Goal: Find specific page/section: Find specific page/section

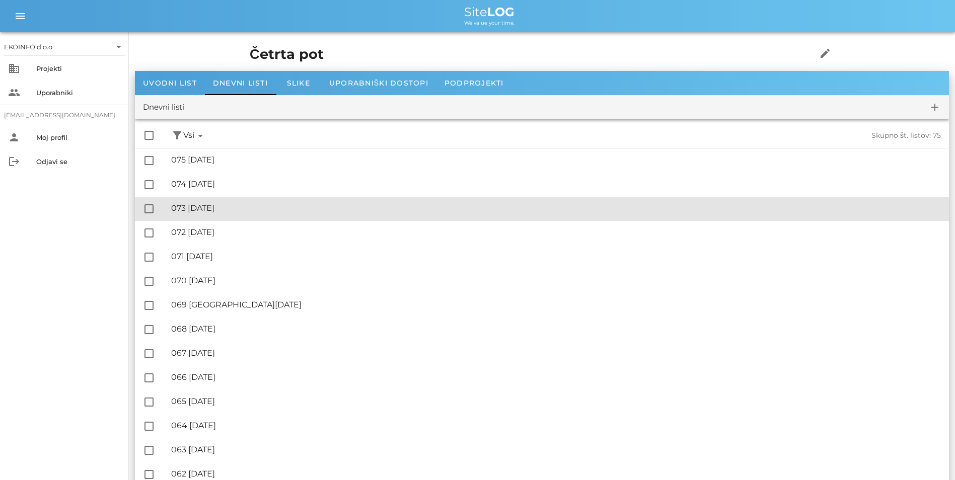
click at [274, 209] on div "🔏 073 [DATE]" at bounding box center [556, 208] width 770 height 10
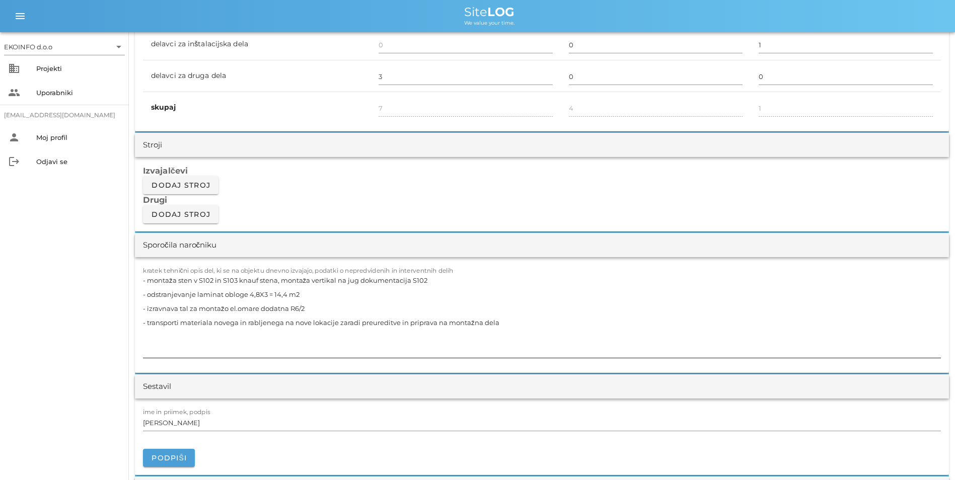
scroll to position [755, 0]
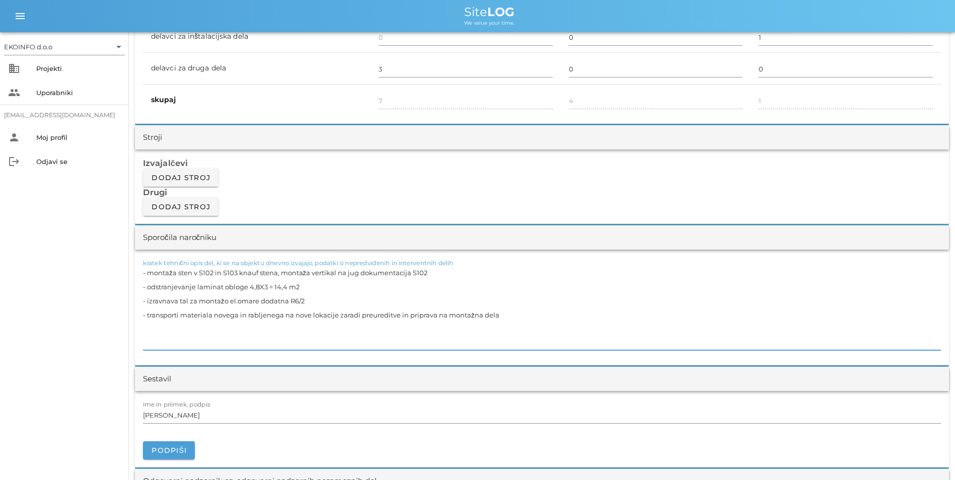
click at [326, 285] on textarea "- montaža sten v S102 in S103 knauf stena, montaža vertikal na jug dokumentacij…" at bounding box center [542, 308] width 798 height 85
click at [504, 312] on textarea "- montaža sten v S102 in S103 knauf stena, montaža vertikal na jug dokumentacij…" at bounding box center [542, 308] width 798 height 85
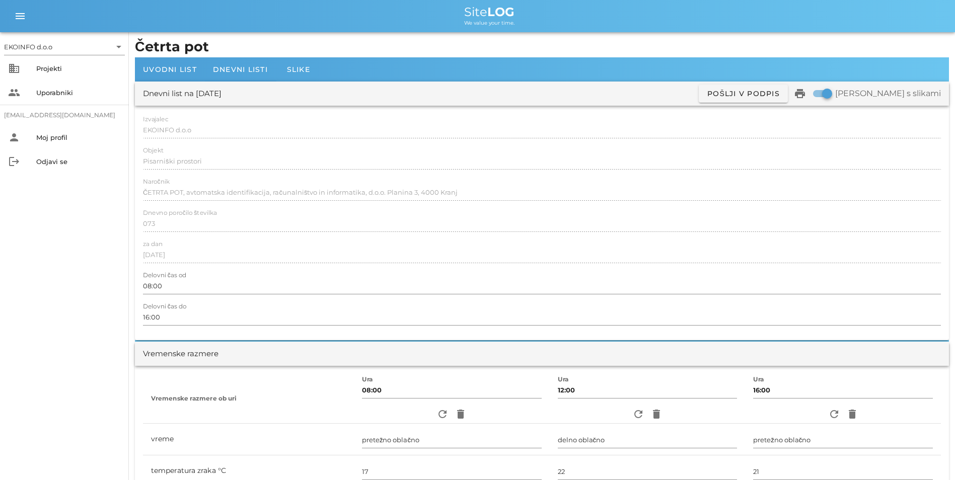
scroll to position [0, 0]
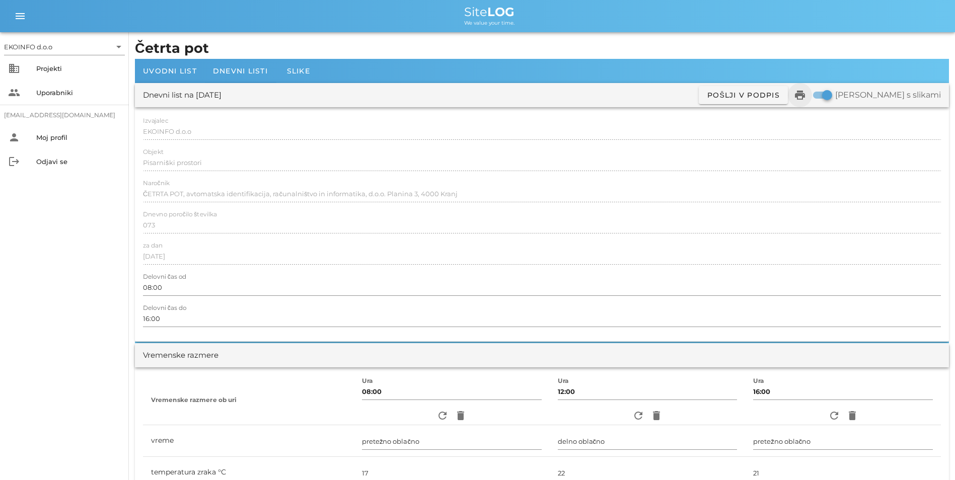
type textarea "- montaža sten v S102 in S103 knauf stena, montaža vertikal na jug dokumentacij…"
click at [806, 99] on icon "print" at bounding box center [800, 95] width 12 height 12
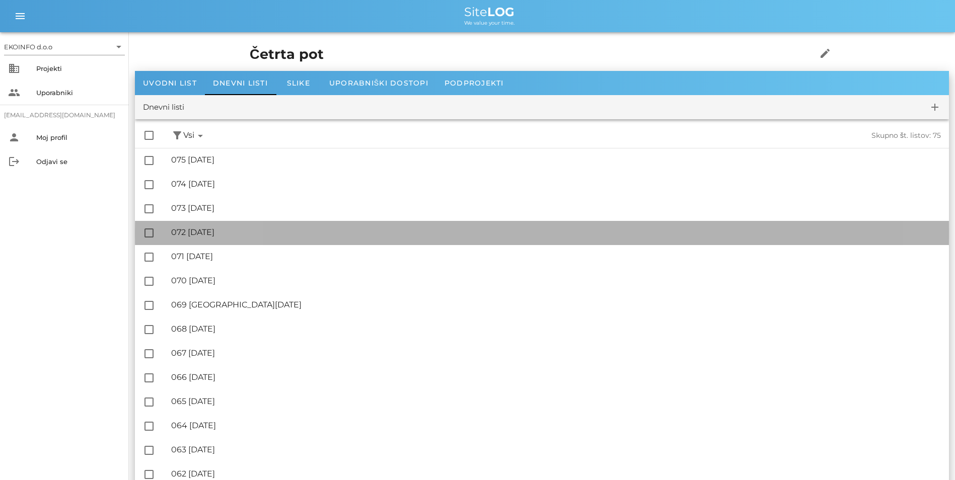
click at [235, 234] on div "🔏 072 [DATE]" at bounding box center [556, 233] width 770 height 10
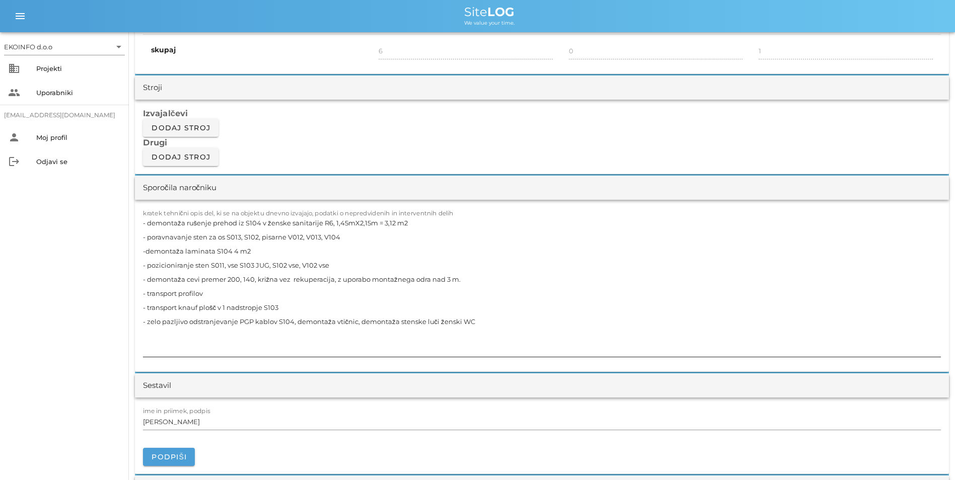
scroll to position [806, 0]
click at [488, 319] on textarea "- demontaža rušenje prehod iz S104 v ženske sanitarije R6, 1,45mX2,15m = 3,12 m…" at bounding box center [542, 286] width 798 height 141
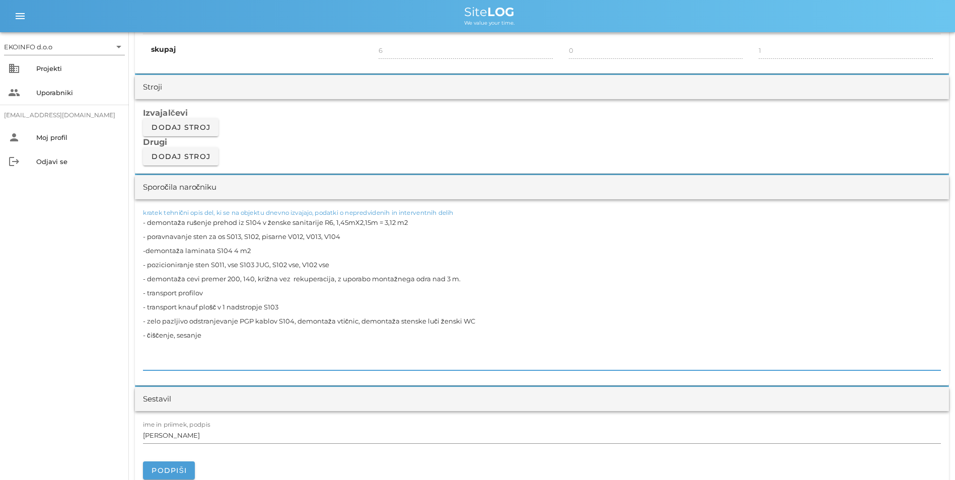
type textarea "- demontaža rušenje prehod iz S104 v ženske sanitarije R6, 1,45mX2,15m = 3,12 m…"
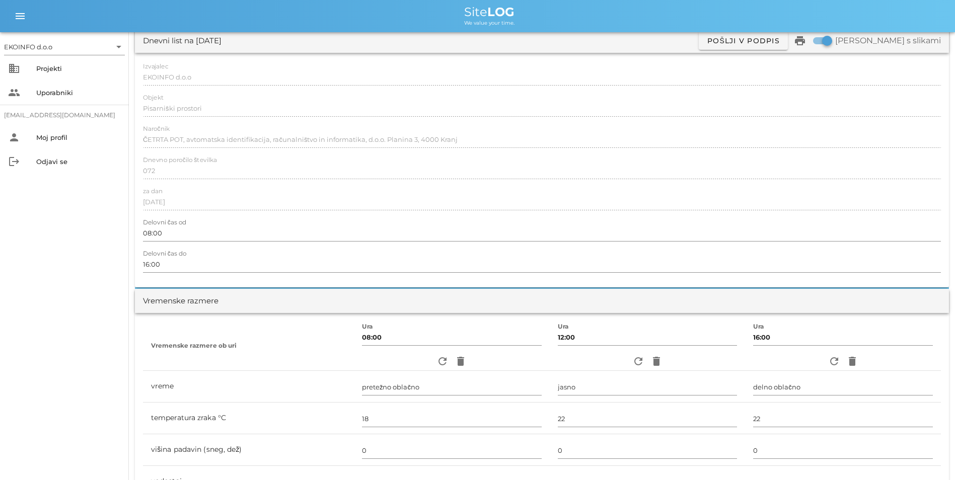
scroll to position [0, 0]
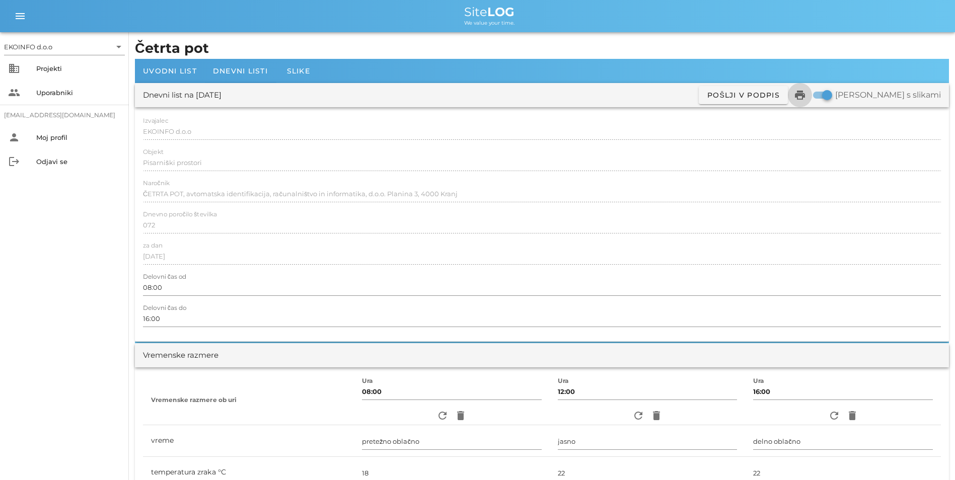
click at [806, 101] on icon "print" at bounding box center [800, 95] width 12 height 12
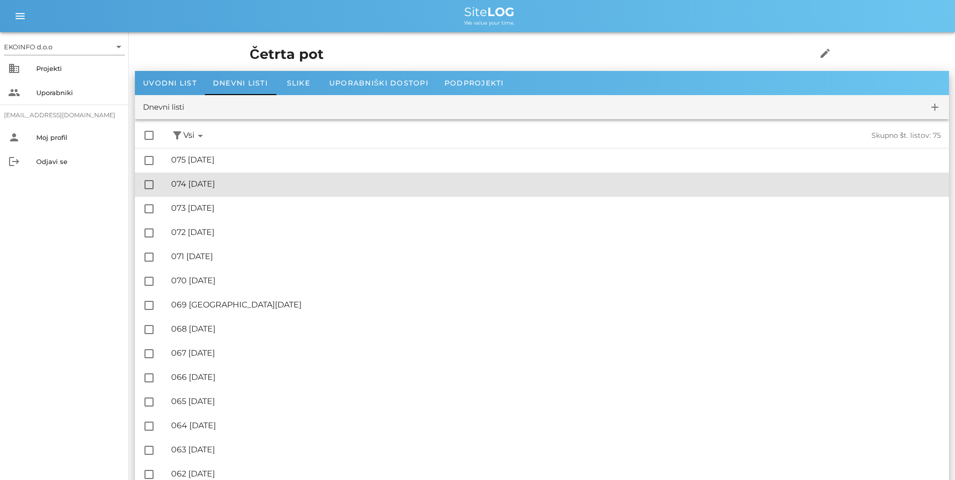
click at [261, 187] on div "🔏 074 [DATE]" at bounding box center [556, 184] width 770 height 10
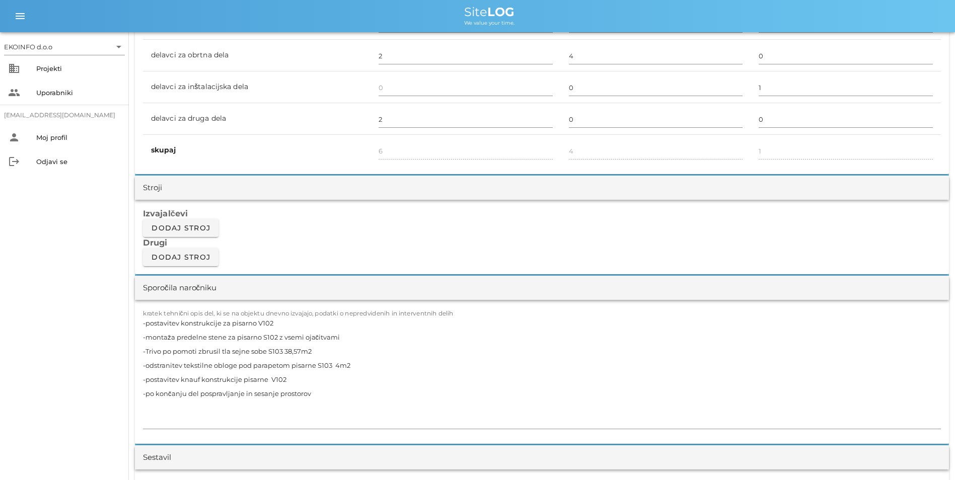
scroll to position [755, 0]
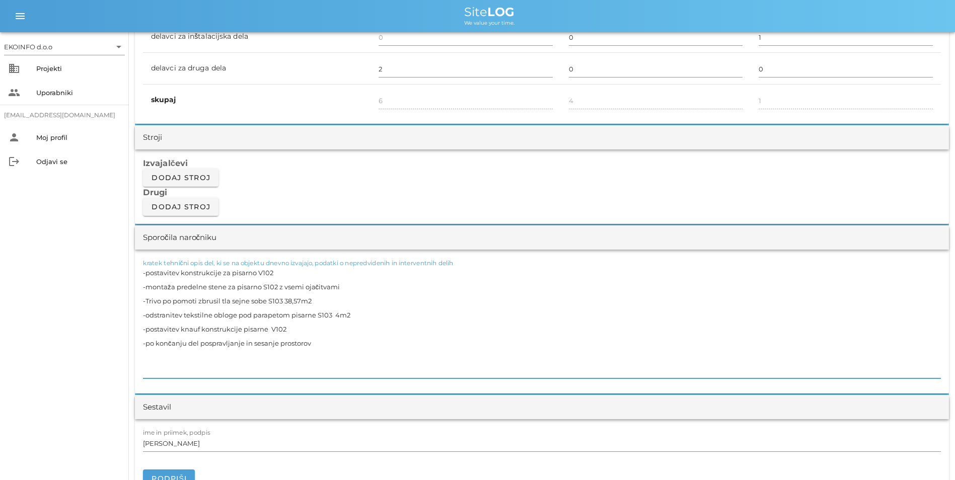
drag, startPoint x: 278, startPoint y: 271, endPoint x: 138, endPoint y: 277, distance: 140.1
click at [138, 277] on div "kratek tehnični opis del, ki se na objektu dnevno izvajajo, podatki o nepredvid…" at bounding box center [542, 322] width 814 height 144
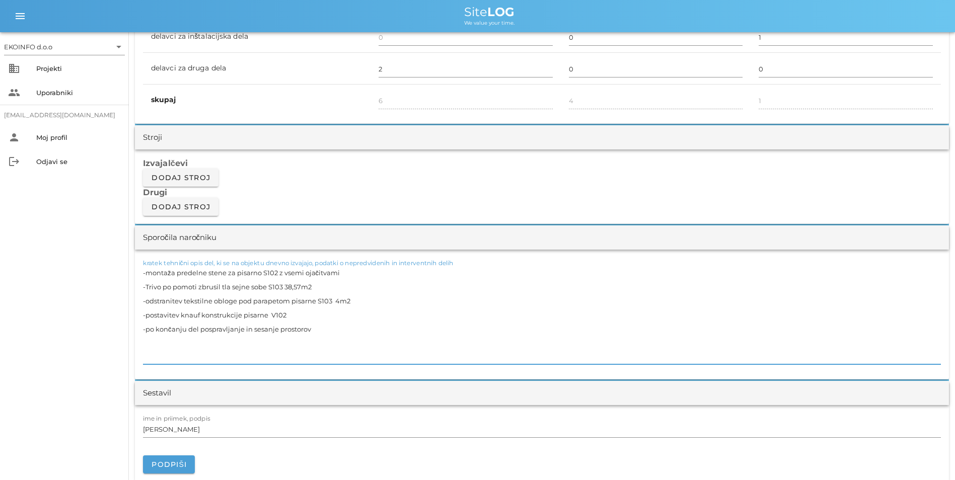
drag, startPoint x: 321, startPoint y: 287, endPoint x: 140, endPoint y: 289, distance: 180.3
click at [140, 289] on div "kratek tehnični opis del, ki se na objektu dnevno izvajajo, podatki o nepredvid…" at bounding box center [542, 315] width 814 height 130
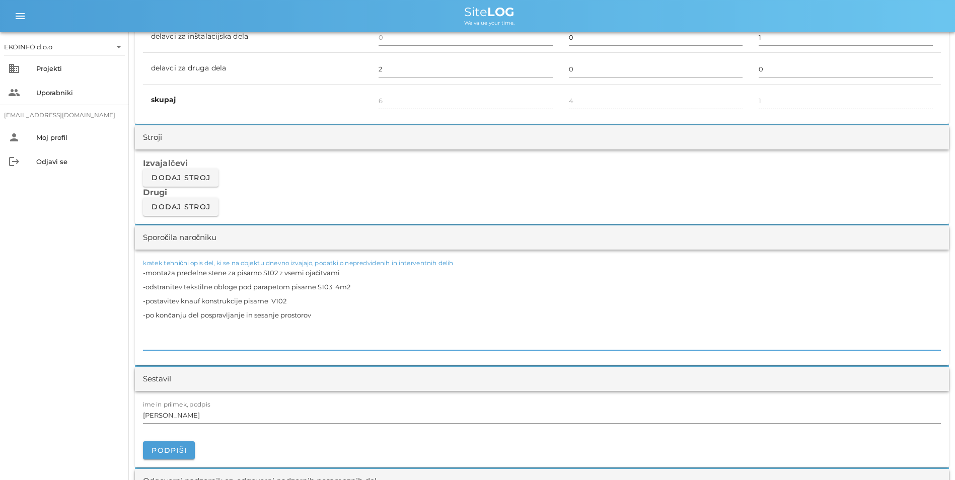
type textarea "-montaža predelne stene za pisarno S102 z vsemi ojačitvami -odstranitev tekstil…"
click at [493, 296] on textarea "-montaža predelne stene za pisarno S102 z vsemi ojačitvami -odstranitev tekstil…" at bounding box center [542, 308] width 798 height 85
click at [409, 281] on textarea "-montaža predelne stene za pisarno S102 z vsemi ojačitvami -odstranitev tekstil…" at bounding box center [542, 308] width 798 height 85
